Goal: Obtain resource: Download file/media

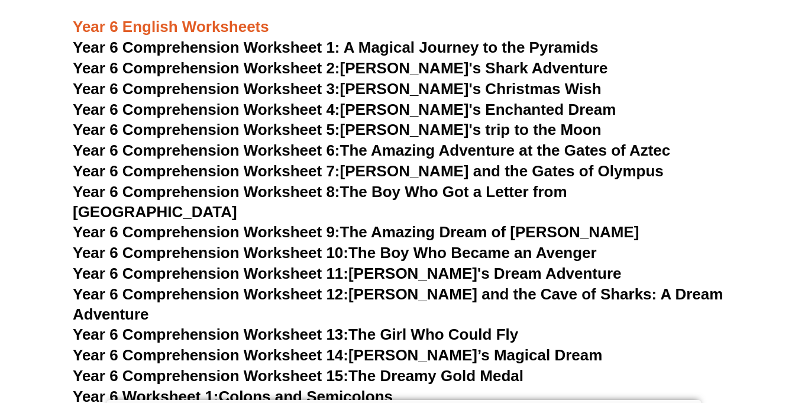
scroll to position [6528, 0]
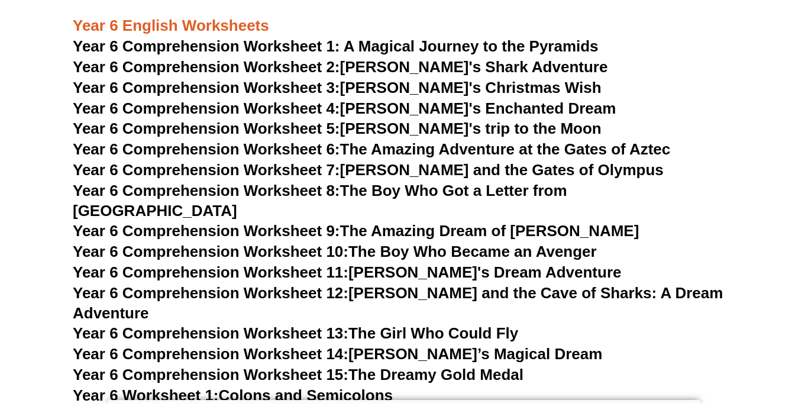
click at [390, 66] on link "Year 6 Comprehension Worksheet 2: Jake's Shark Adventure" at bounding box center [340, 67] width 534 height 18
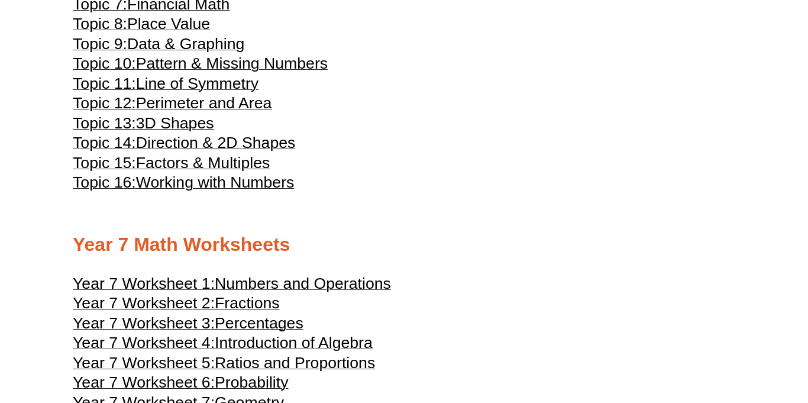
scroll to position [2619, 0]
click at [237, 52] on span "Data & Graphing" at bounding box center [186, 43] width 118 height 18
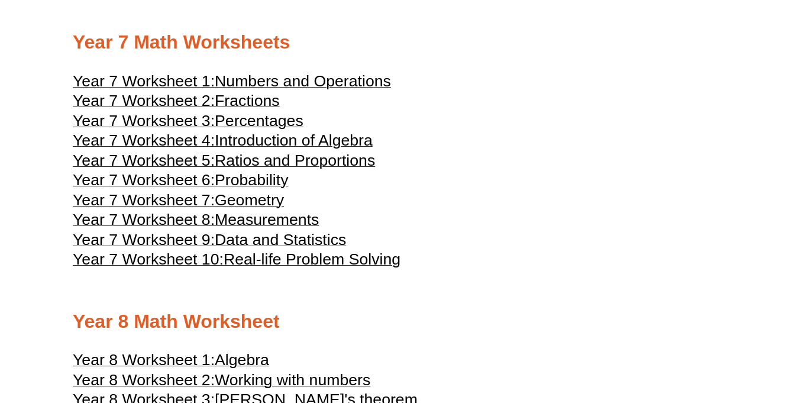
scroll to position [2829, 0]
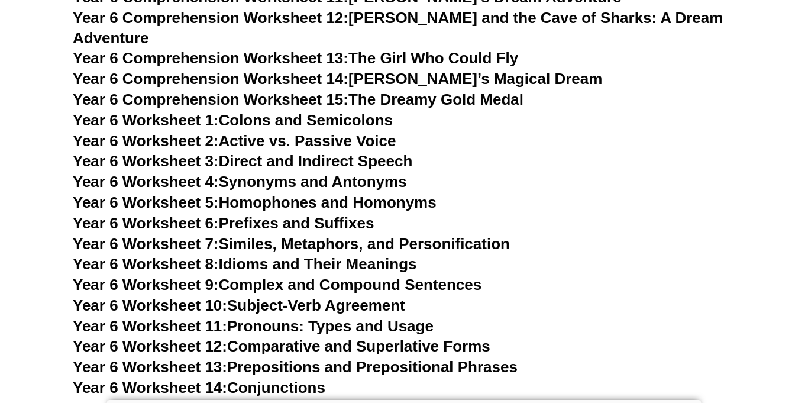
scroll to position [6804, 0]
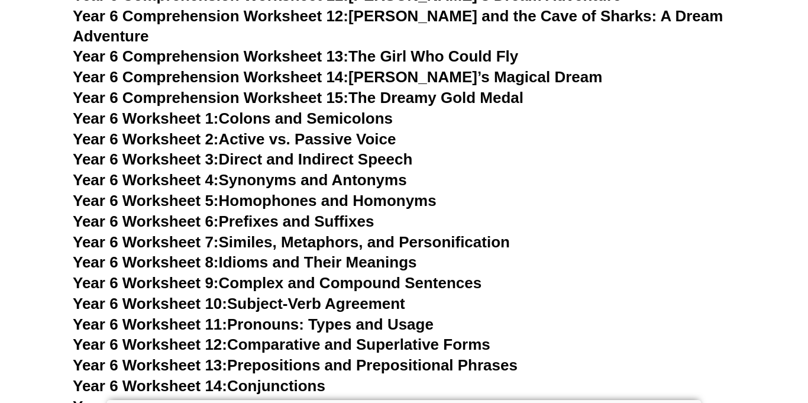
click at [278, 212] on link "Year 6 Worksheet 6: Prefixes and Suffixes" at bounding box center [223, 221] width 301 height 18
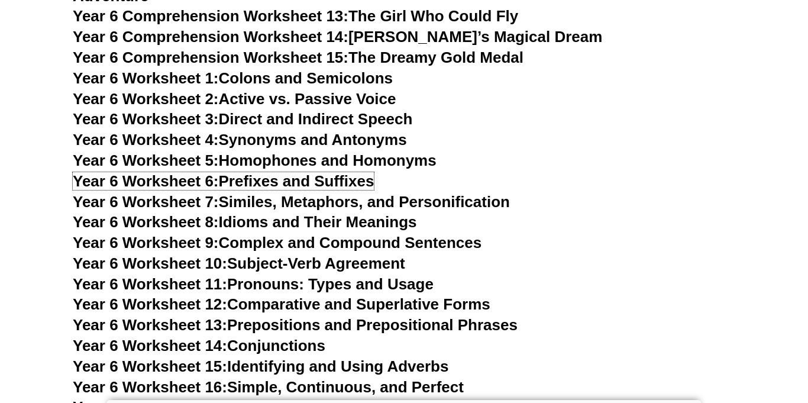
scroll to position [6846, 0]
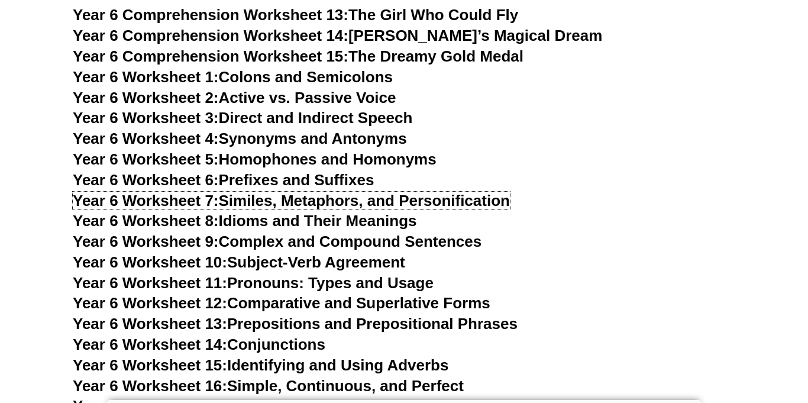
click at [316, 192] on link "Year 6 Worksheet 7: Similes, Metaphors, and Personification" at bounding box center [291, 201] width 437 height 18
